Goal: Task Accomplishment & Management: Use online tool/utility

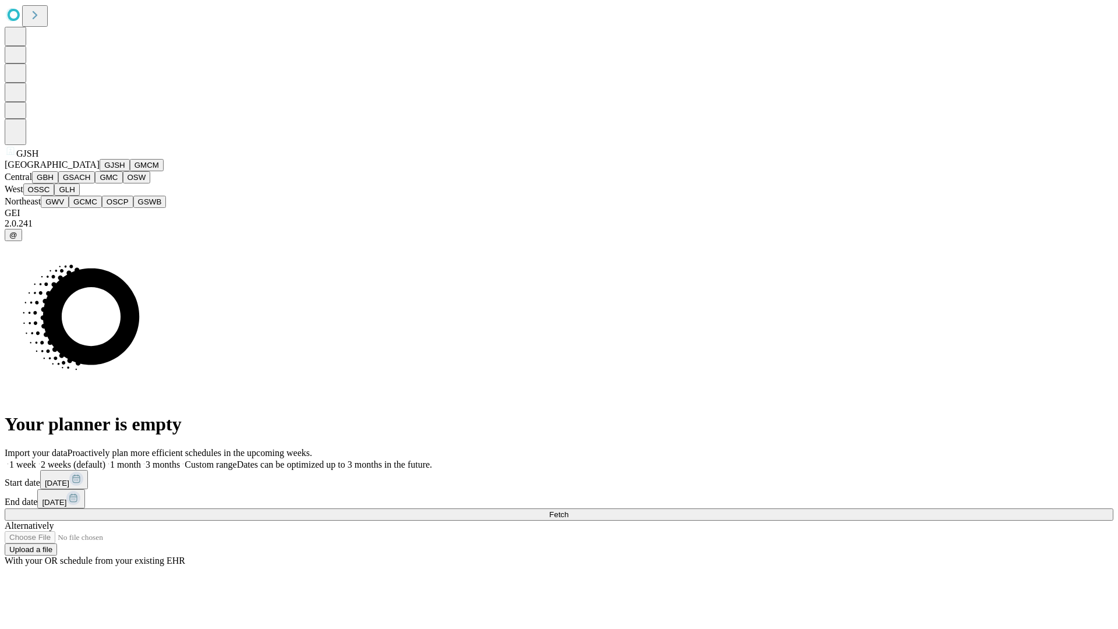
click at [100, 171] on button "GJSH" at bounding box center [115, 165] width 30 height 12
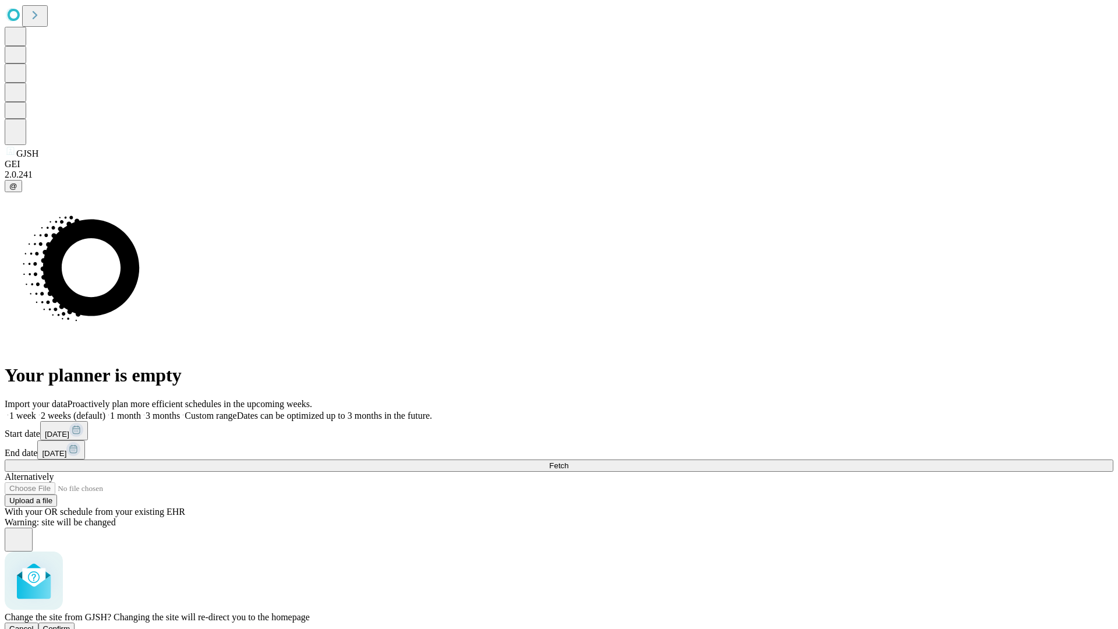
click at [70, 624] on span "Confirm" at bounding box center [56, 628] width 27 height 9
click at [105, 411] on label "2 weeks (default)" at bounding box center [70, 416] width 69 height 10
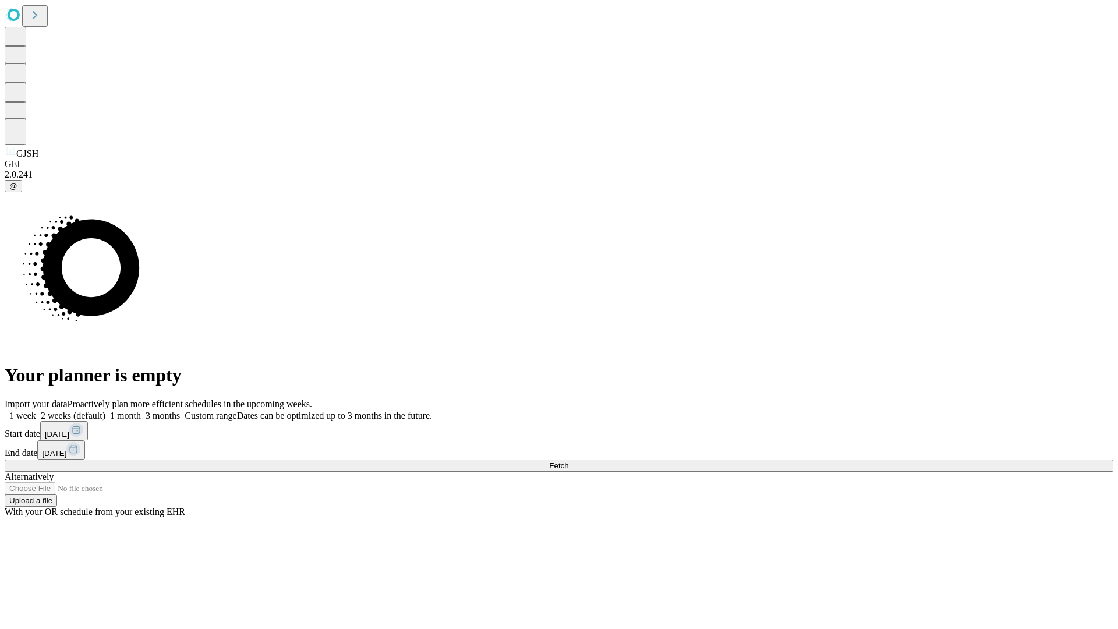
click at [569, 461] on span "Fetch" at bounding box center [558, 465] width 19 height 9
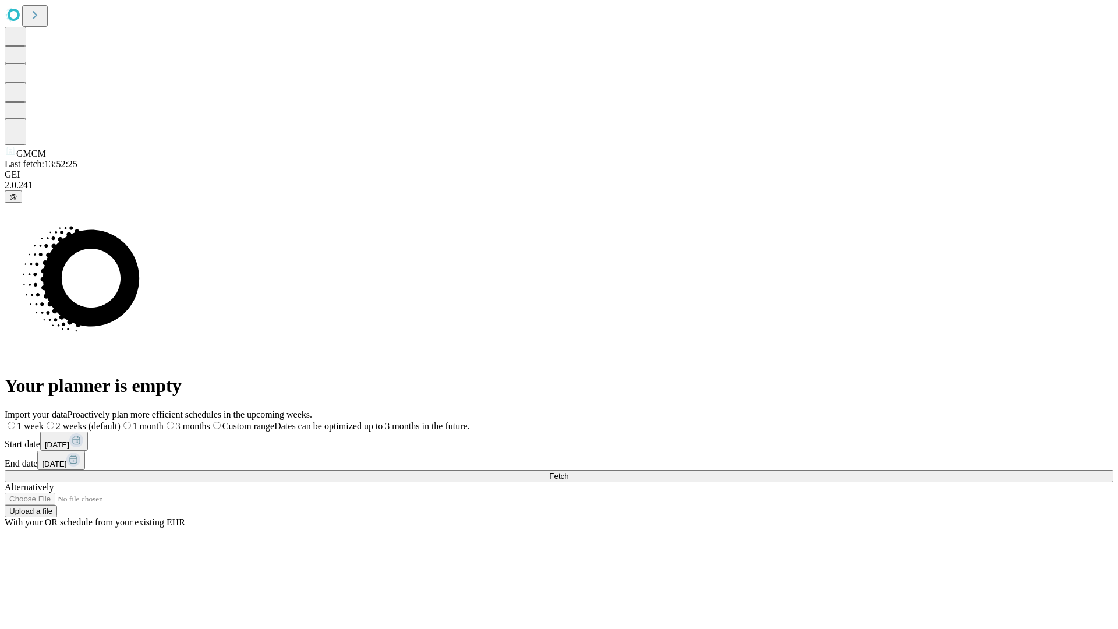
click at [121, 421] on label "2 weeks (default)" at bounding box center [82, 426] width 77 height 10
click at [569, 472] on span "Fetch" at bounding box center [558, 476] width 19 height 9
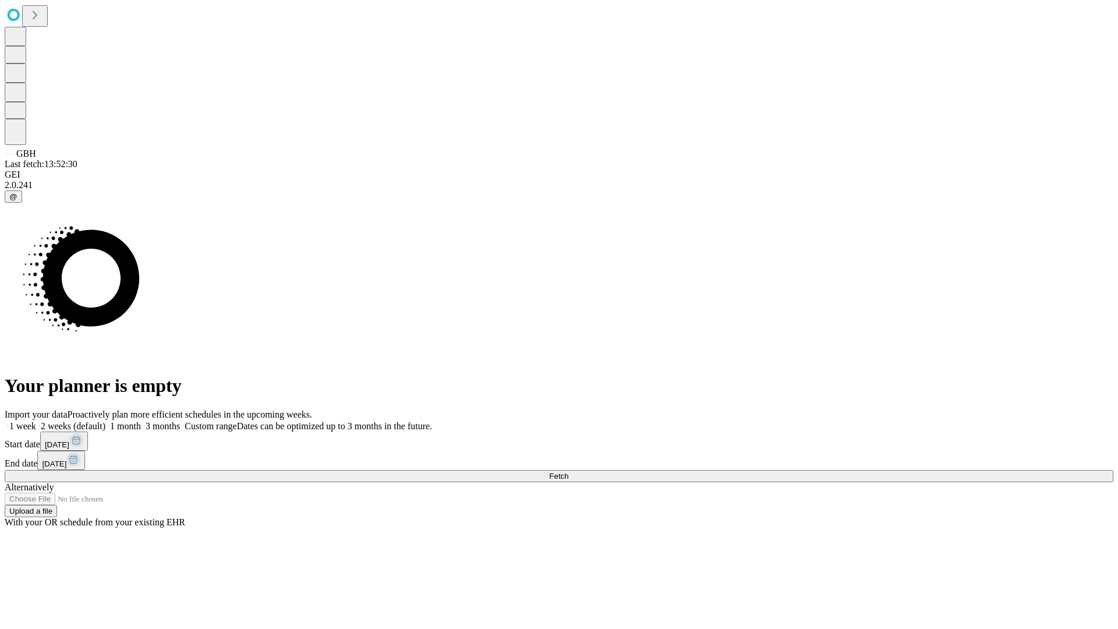
click at [105, 421] on label "2 weeks (default)" at bounding box center [70, 426] width 69 height 10
click at [569, 472] on span "Fetch" at bounding box center [558, 476] width 19 height 9
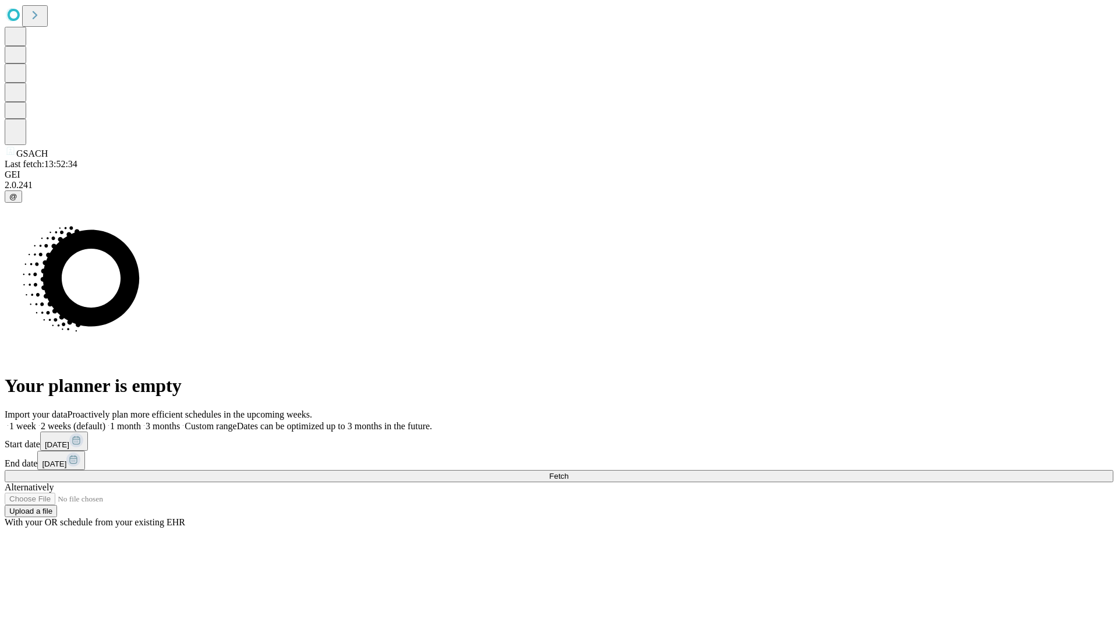
click at [105, 421] on label "2 weeks (default)" at bounding box center [70, 426] width 69 height 10
click at [569, 472] on span "Fetch" at bounding box center [558, 476] width 19 height 9
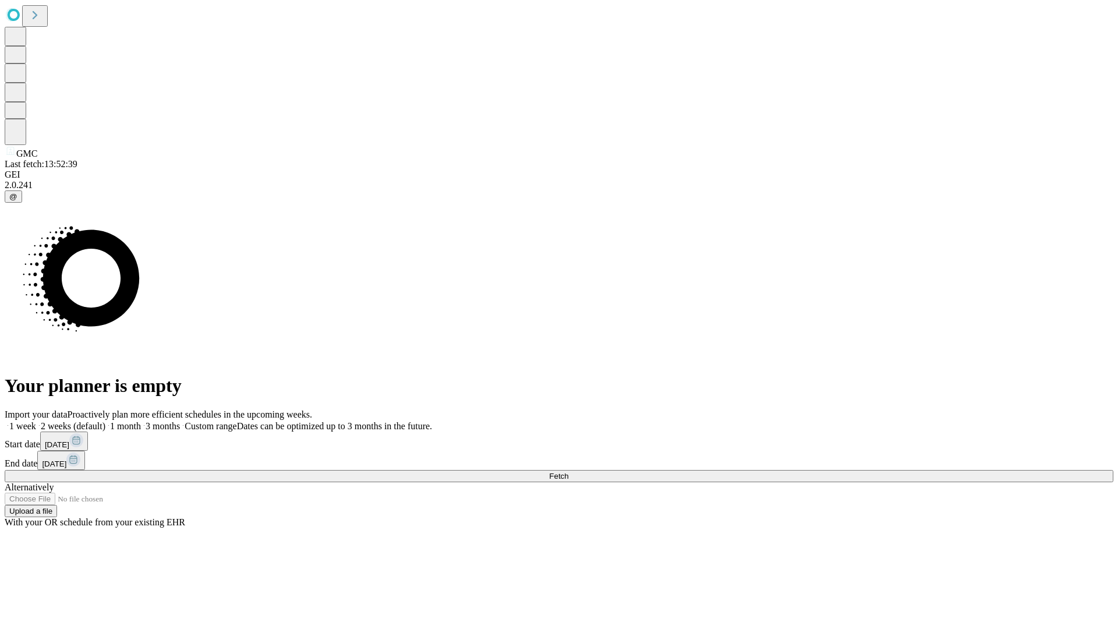
click at [105, 421] on label "2 weeks (default)" at bounding box center [70, 426] width 69 height 10
click at [569, 472] on span "Fetch" at bounding box center [558, 476] width 19 height 9
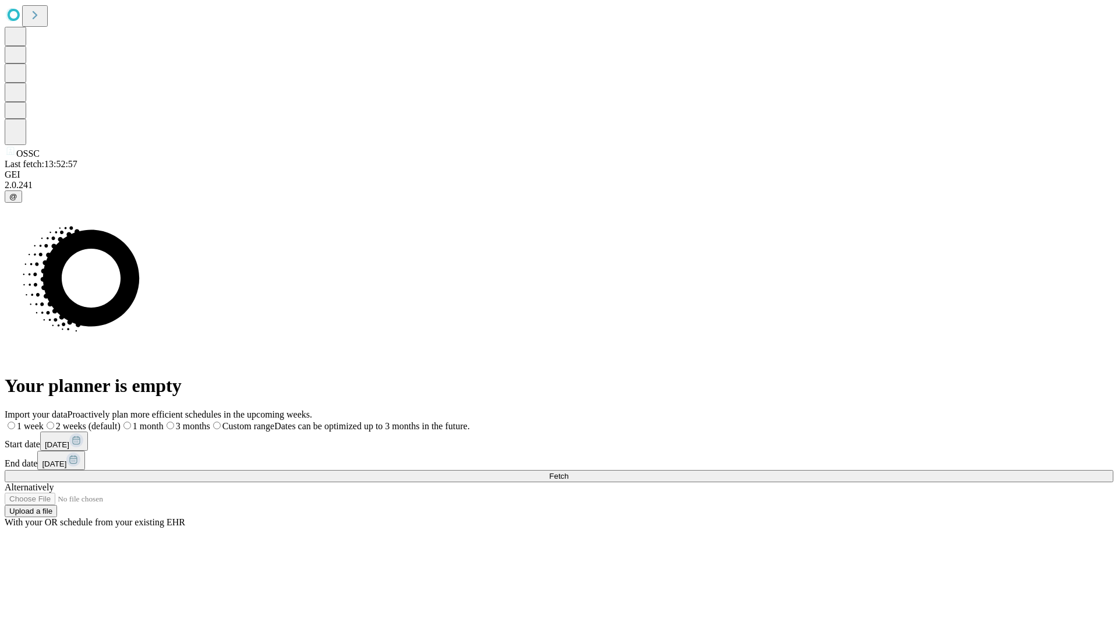
click at [121, 421] on label "2 weeks (default)" at bounding box center [82, 426] width 77 height 10
click at [569, 472] on span "Fetch" at bounding box center [558, 476] width 19 height 9
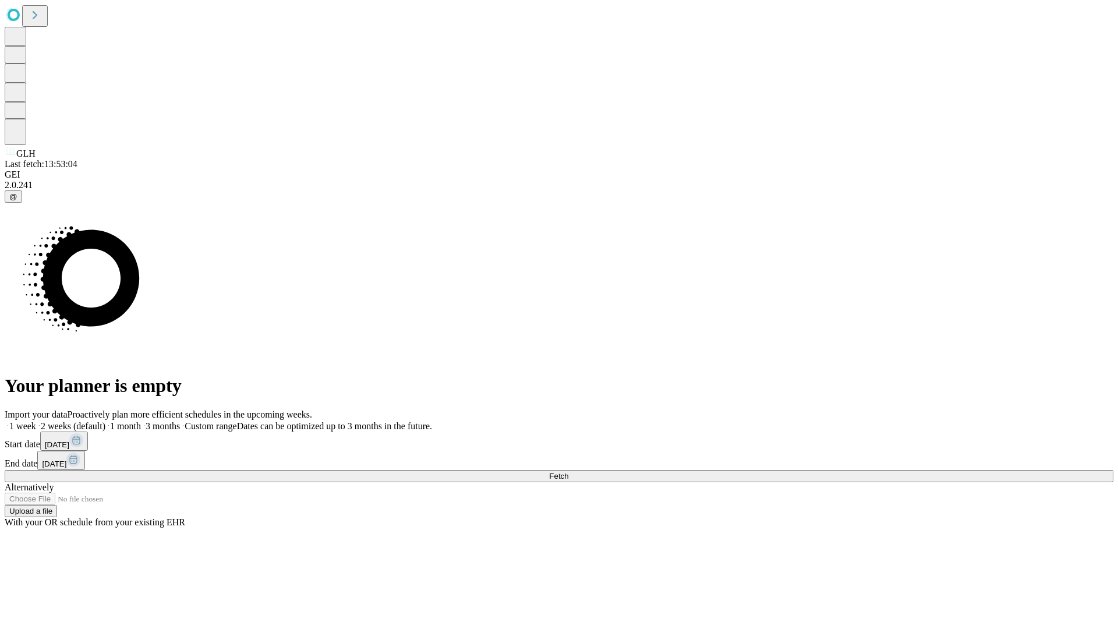
click at [105, 421] on label "2 weeks (default)" at bounding box center [70, 426] width 69 height 10
click at [569, 472] on span "Fetch" at bounding box center [558, 476] width 19 height 9
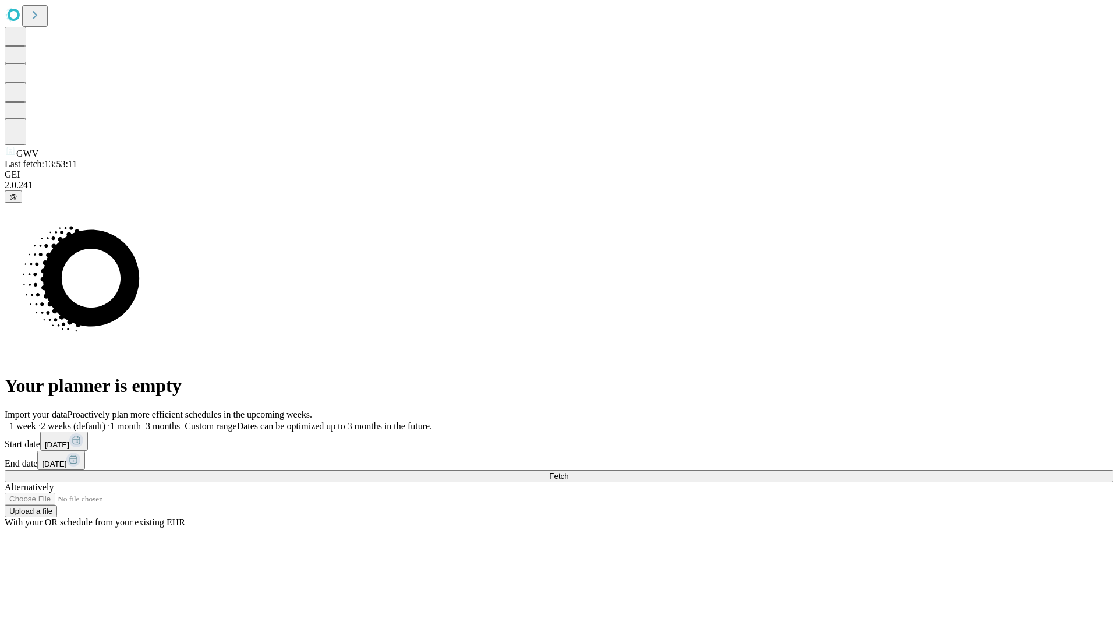
click at [105, 421] on label "2 weeks (default)" at bounding box center [70, 426] width 69 height 10
click at [569, 472] on span "Fetch" at bounding box center [558, 476] width 19 height 9
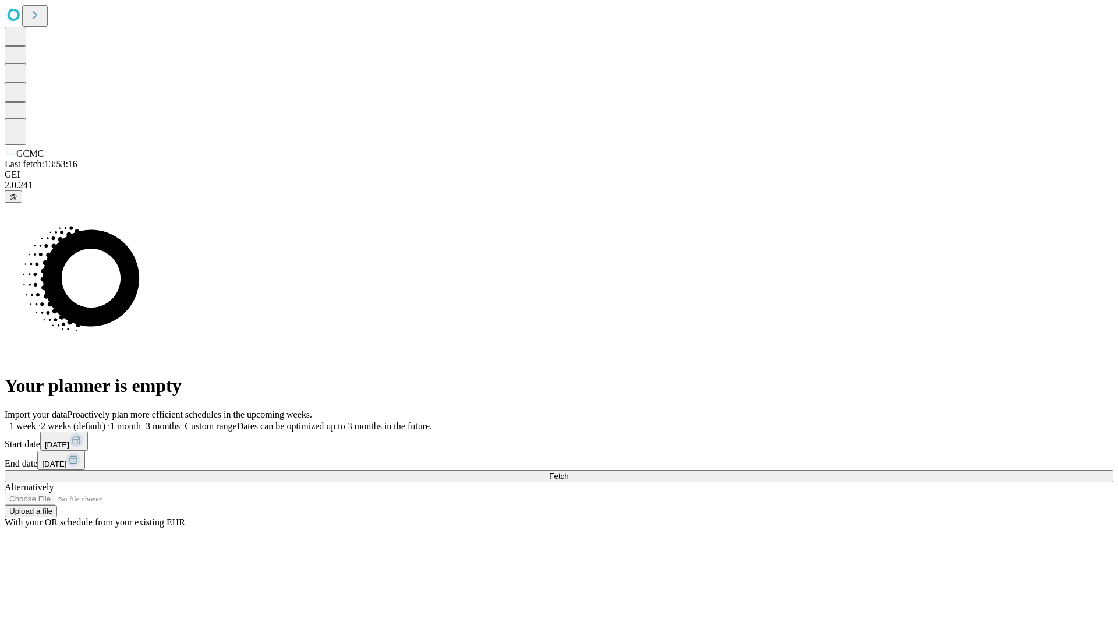
click at [105, 421] on label "2 weeks (default)" at bounding box center [70, 426] width 69 height 10
click at [569, 472] on span "Fetch" at bounding box center [558, 476] width 19 height 9
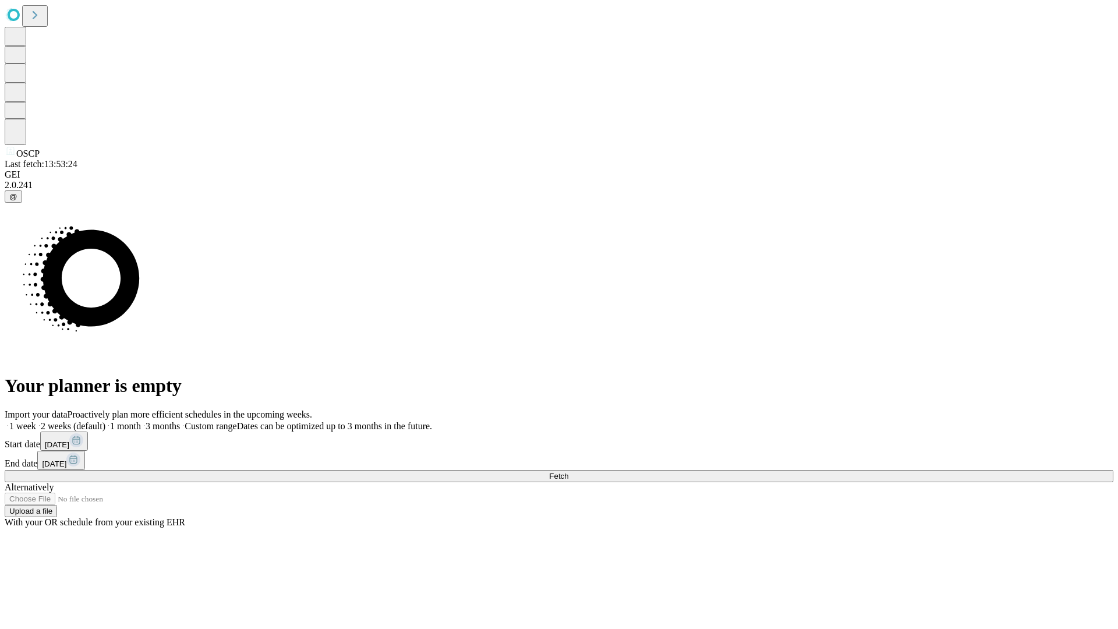
click at [105, 421] on label "2 weeks (default)" at bounding box center [70, 426] width 69 height 10
click at [569, 472] on span "Fetch" at bounding box center [558, 476] width 19 height 9
